Goal: Task Accomplishment & Management: Manage account settings

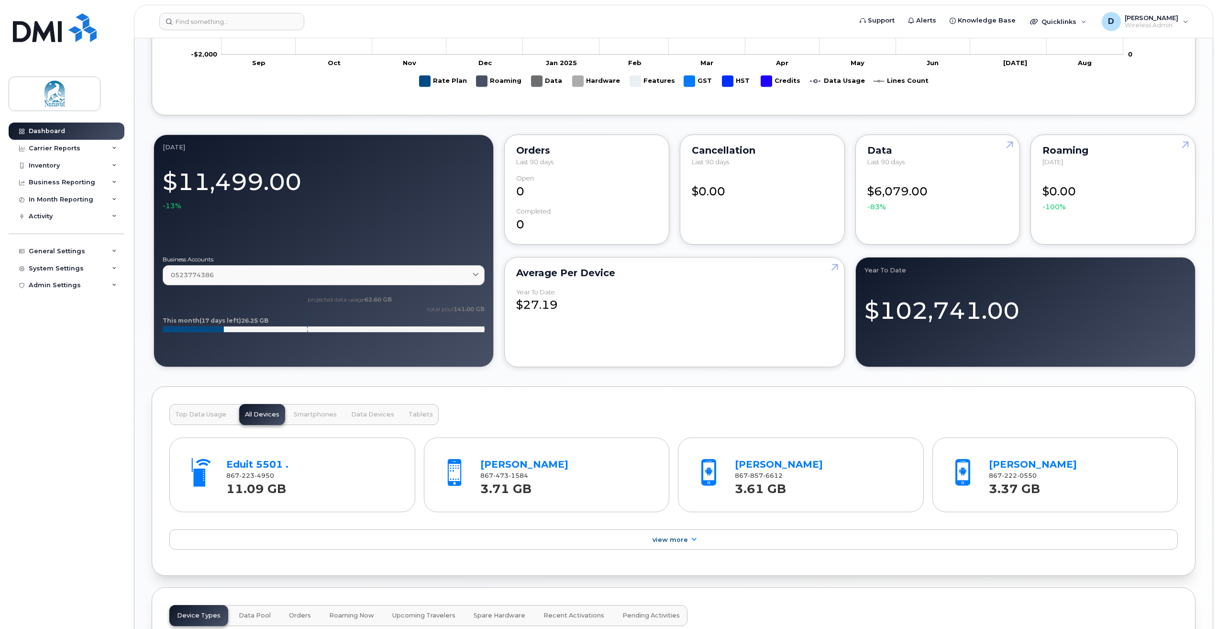
scroll to position [670, 0]
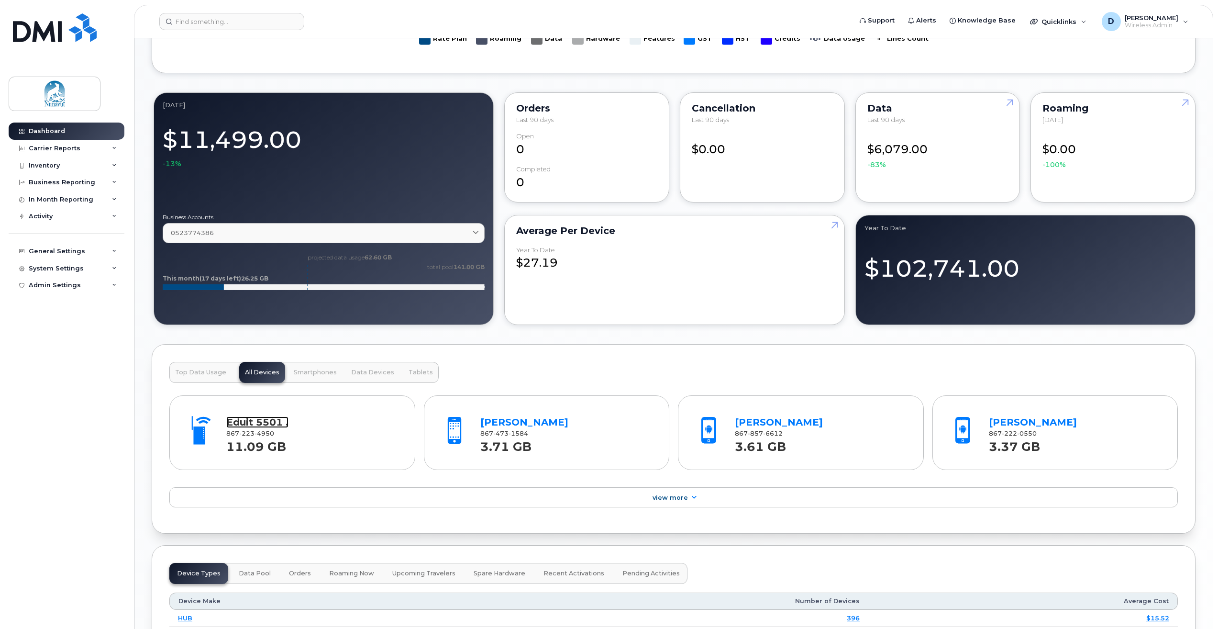
click at [246, 418] on link "Eduit 5501 ." at bounding box center [257, 421] width 62 height 11
click at [1142, 20] on span "[PERSON_NAME]" at bounding box center [1152, 18] width 54 height 8
click at [1100, 97] on div "Sign out" at bounding box center [1125, 99] width 138 height 18
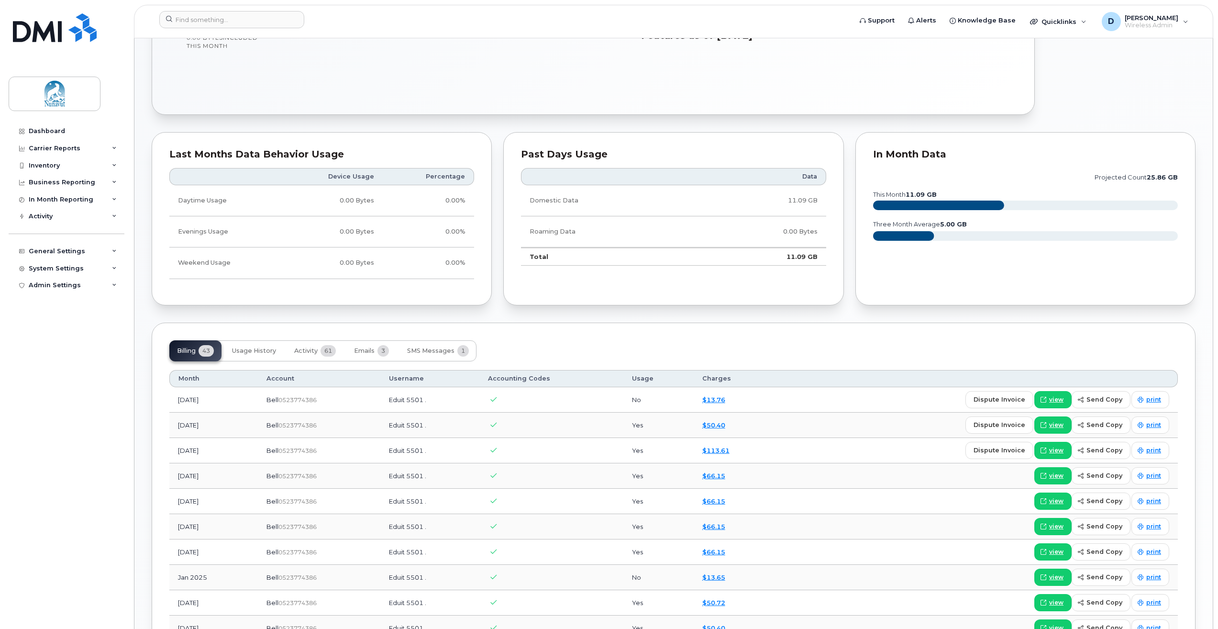
scroll to position [478, 0]
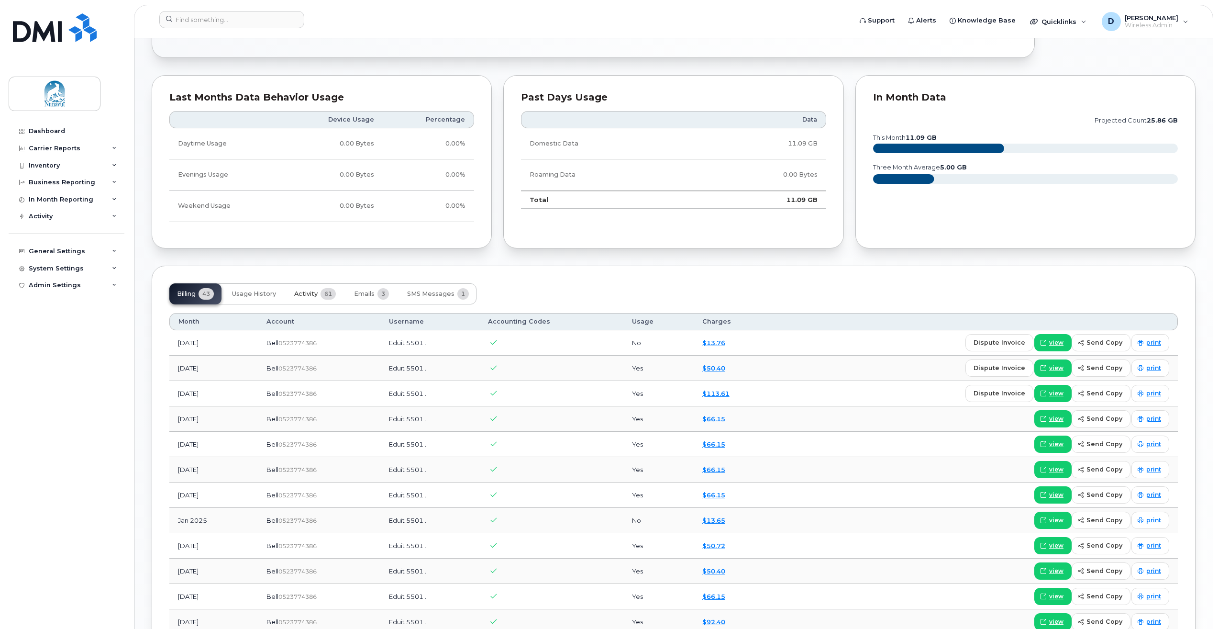
click at [310, 283] on button "Activity 61" at bounding box center [315, 293] width 57 height 21
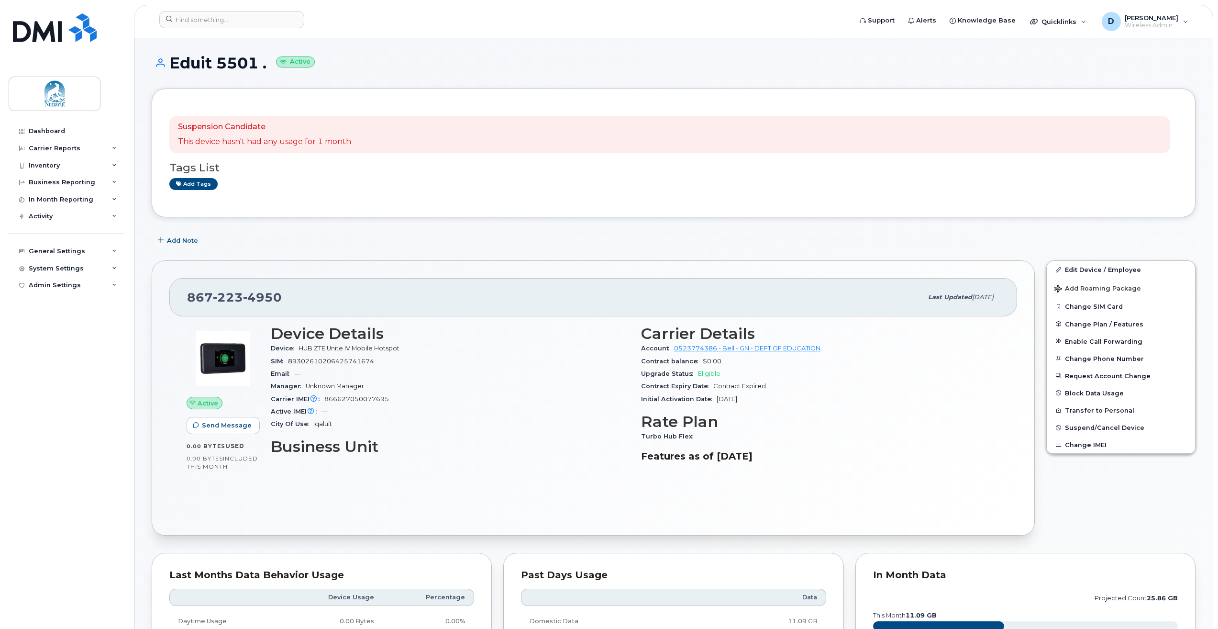
scroll to position [0, 0]
click at [105, 247] on div "General Settings" at bounding box center [67, 251] width 116 height 17
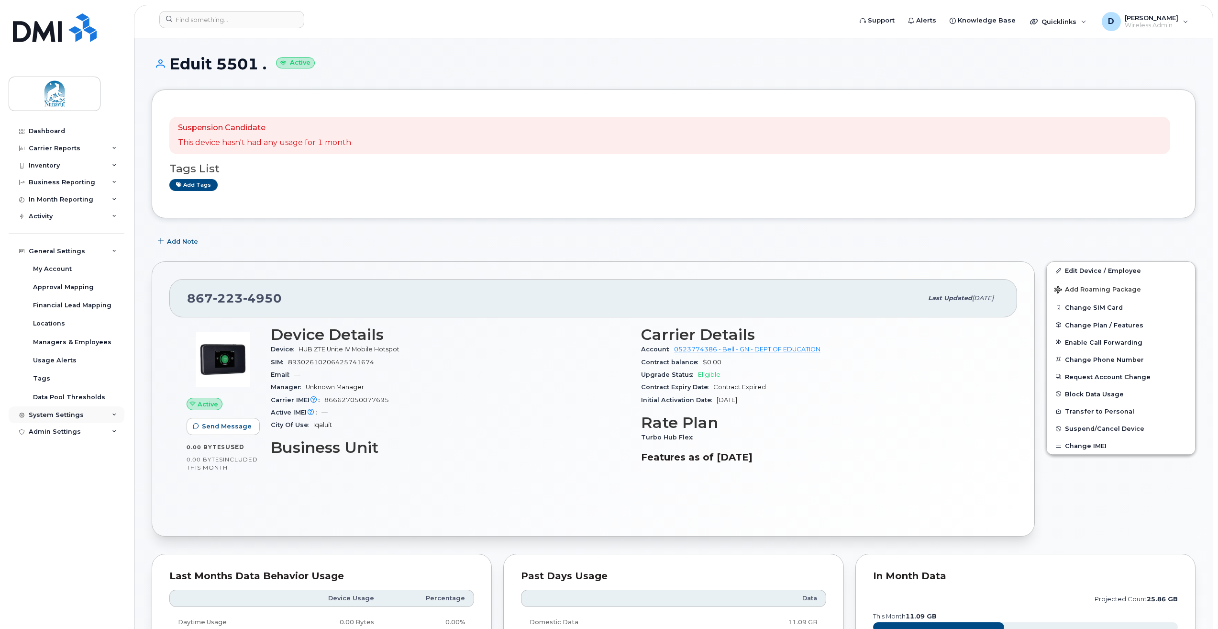
click at [108, 418] on div "System Settings" at bounding box center [67, 414] width 116 height 17
click at [74, 213] on div "Activity" at bounding box center [67, 216] width 116 height 17
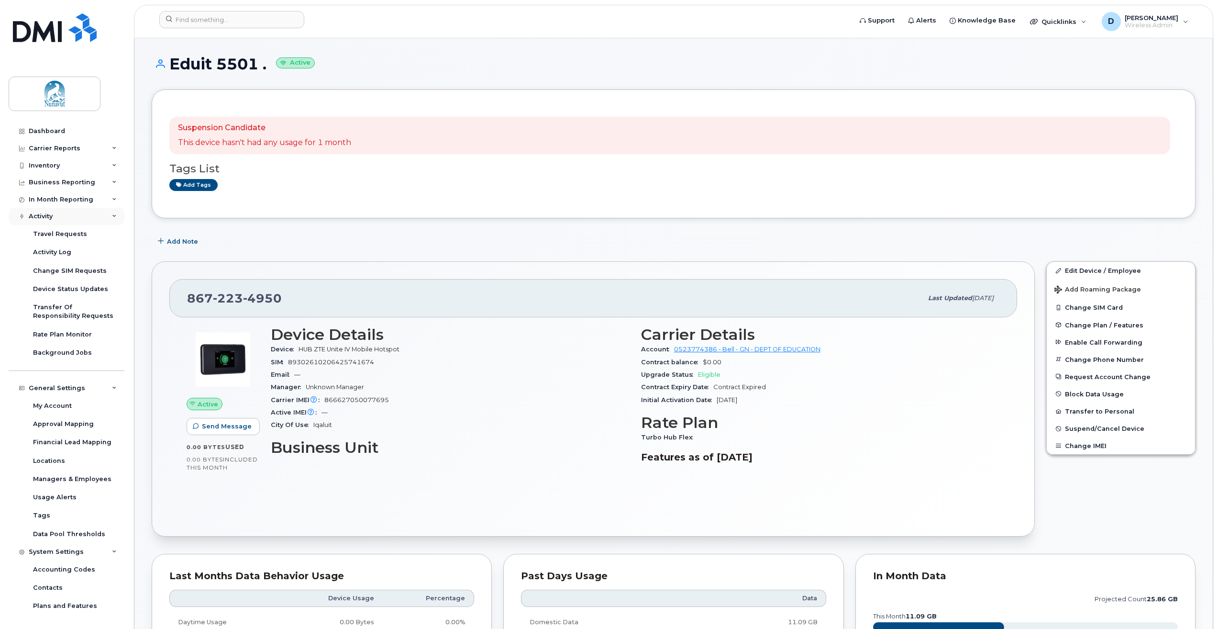
click at [74, 212] on div "Activity" at bounding box center [67, 216] width 116 height 17
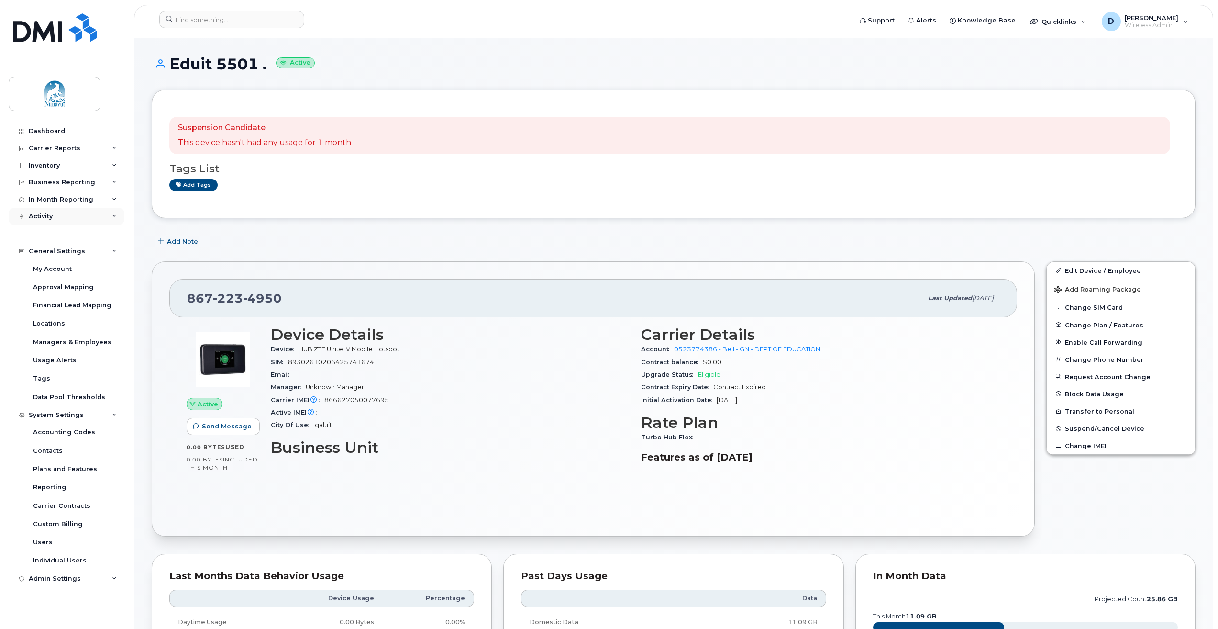
click at [76, 219] on div "Activity" at bounding box center [67, 216] width 116 height 17
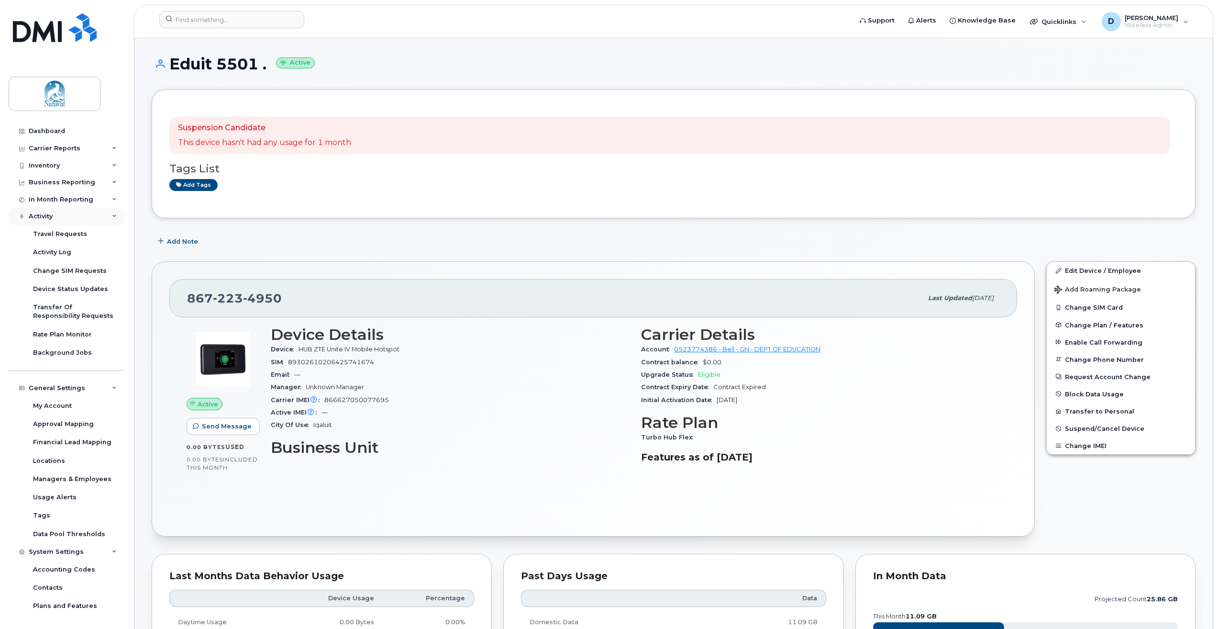
click at [76, 219] on div "Activity" at bounding box center [67, 216] width 116 height 17
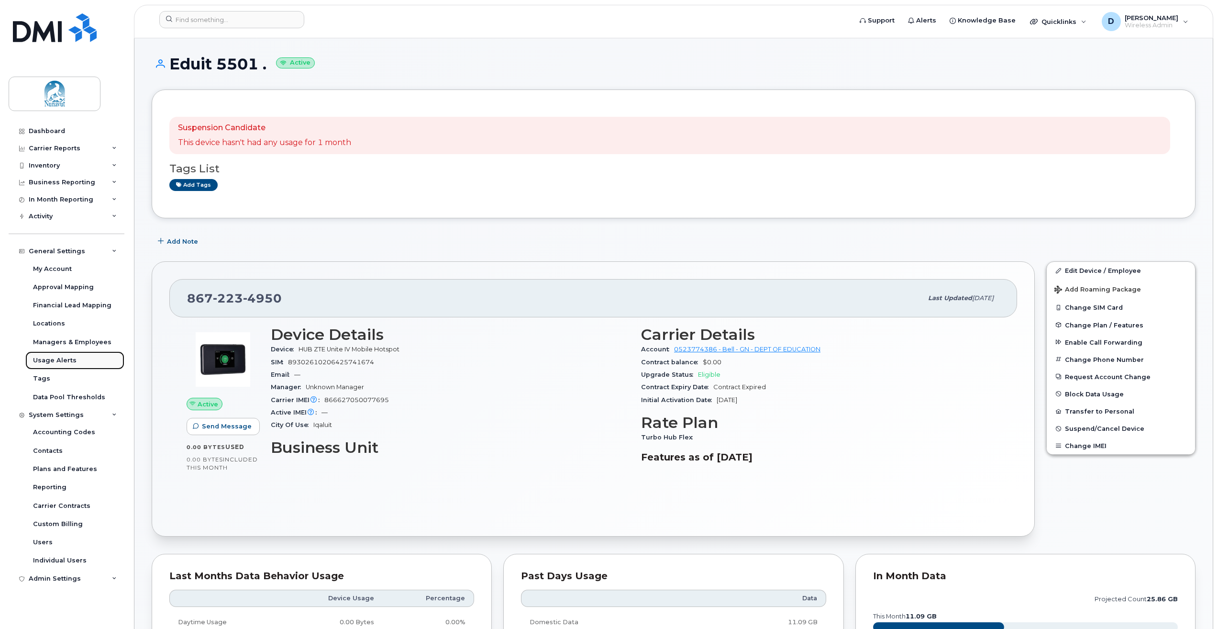
click at [71, 360] on div "Usage Alerts" at bounding box center [55, 360] width 44 height 9
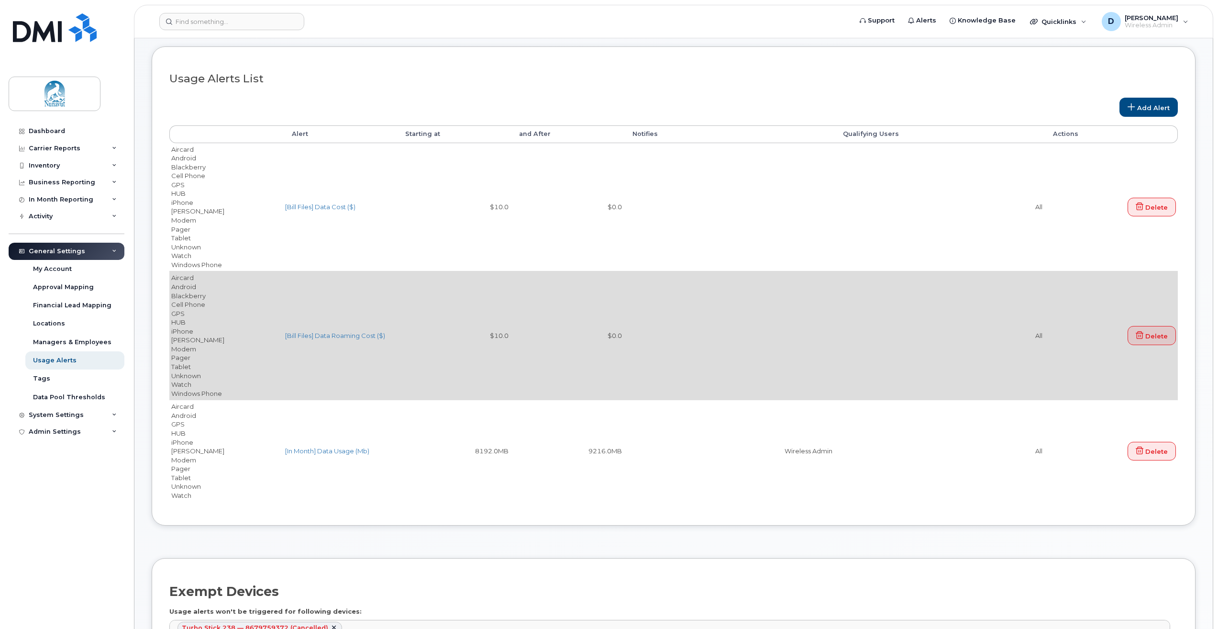
scroll to position [96, 0]
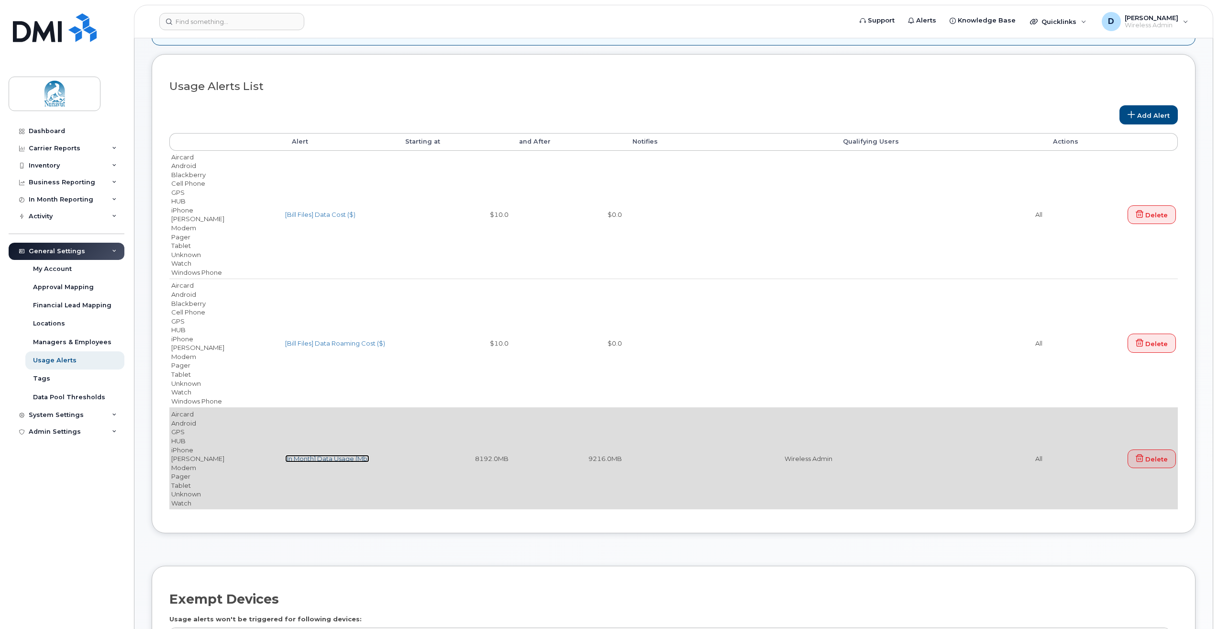
click at [326, 455] on link "[In Month] Data Usage (Mb)" at bounding box center [327, 458] width 84 height 8
